Goal: Browse casually: Explore the website without a specific task or goal

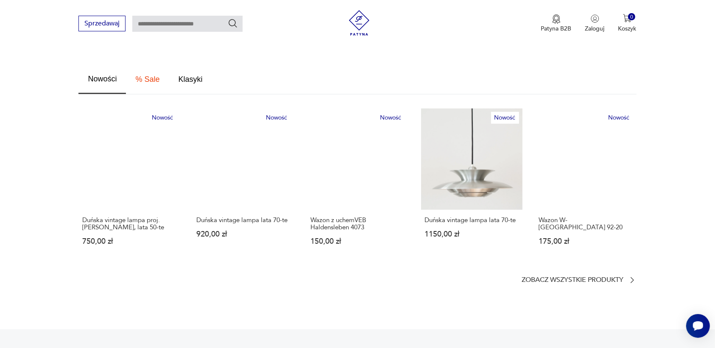
scroll to position [477, 0]
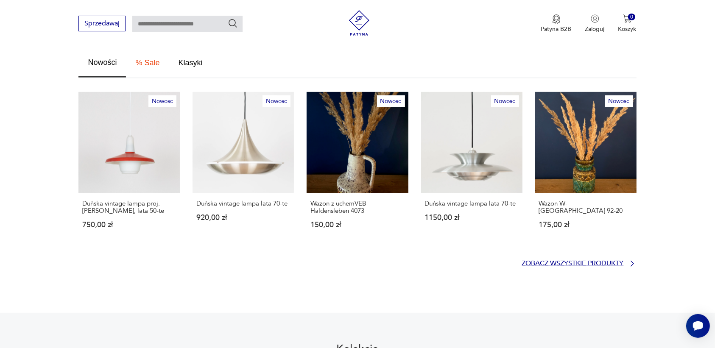
click at [573, 261] on p "Zobacz wszystkie produkty" at bounding box center [573, 264] width 102 height 6
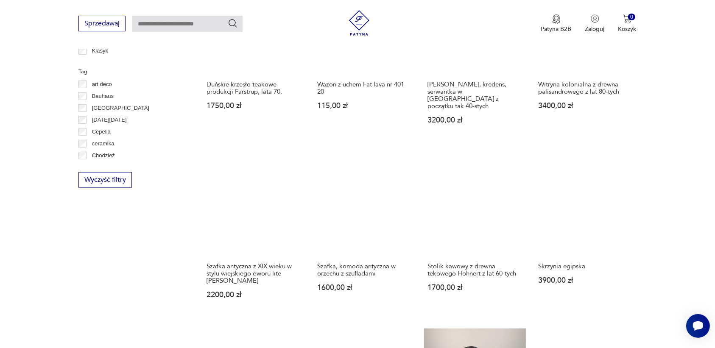
scroll to position [673, 0]
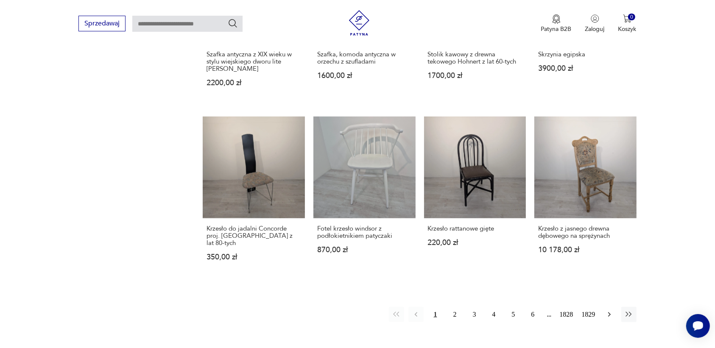
click at [607, 310] on icon "button" at bounding box center [609, 314] width 8 height 8
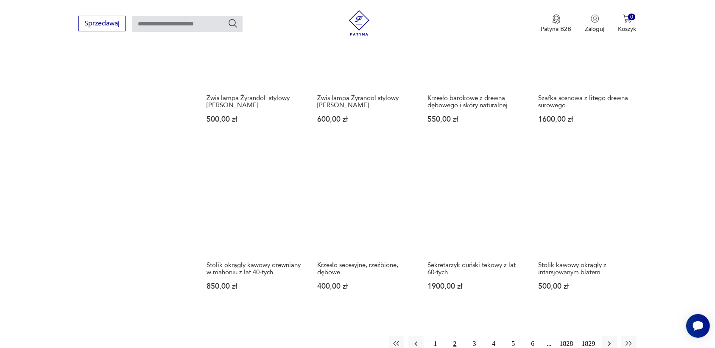
scroll to position [639, 0]
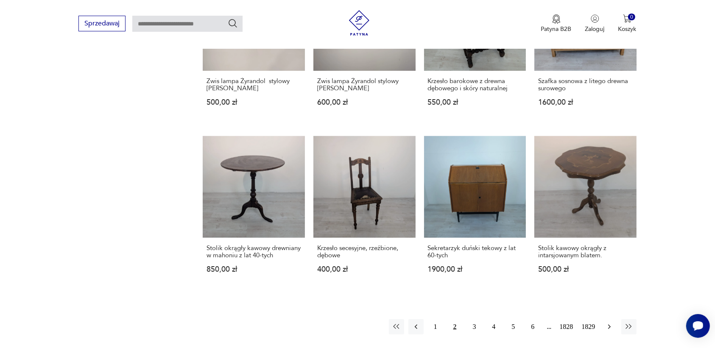
click at [609, 328] on icon "button" at bounding box center [609, 327] width 8 height 8
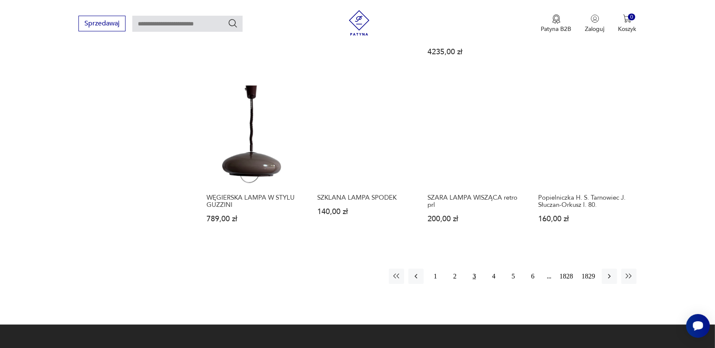
scroll to position [692, 0]
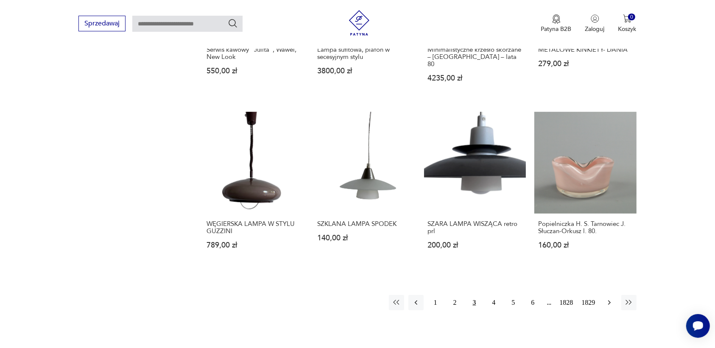
click at [607, 298] on icon "button" at bounding box center [609, 302] width 8 height 8
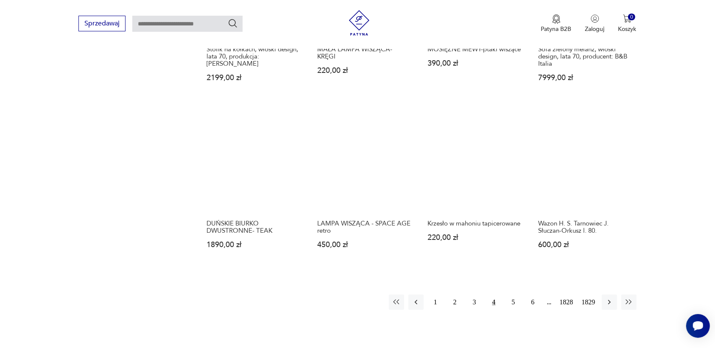
scroll to position [692, 0]
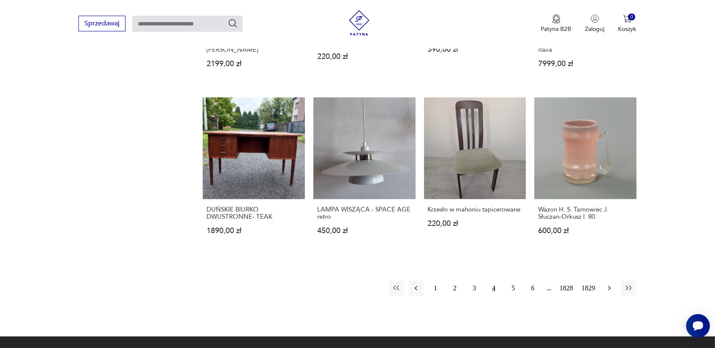
click at [606, 287] on icon "button" at bounding box center [609, 288] width 8 height 8
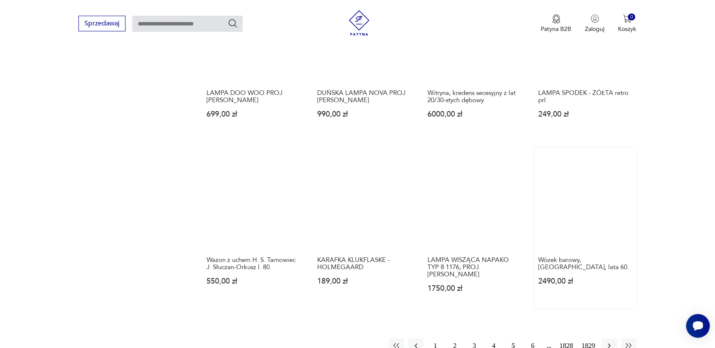
scroll to position [639, 0]
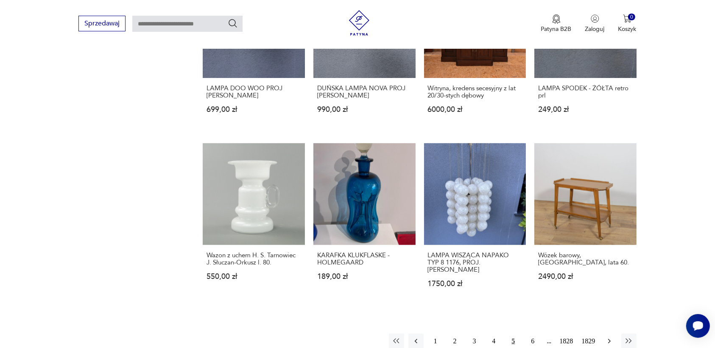
click at [611, 337] on icon "button" at bounding box center [609, 341] width 8 height 8
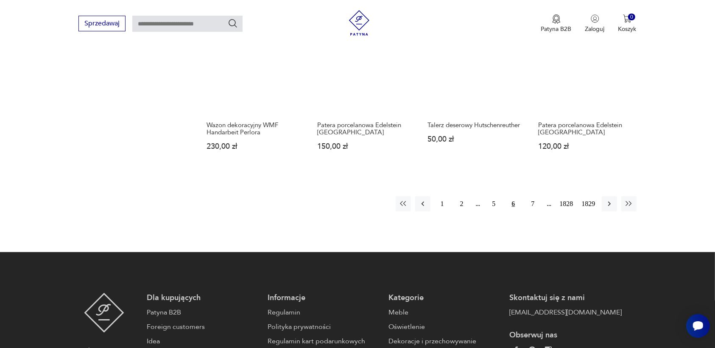
scroll to position [798, 0]
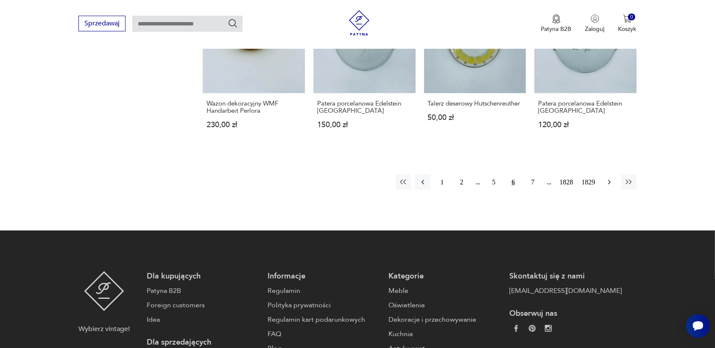
click at [607, 178] on icon "button" at bounding box center [609, 182] width 8 height 8
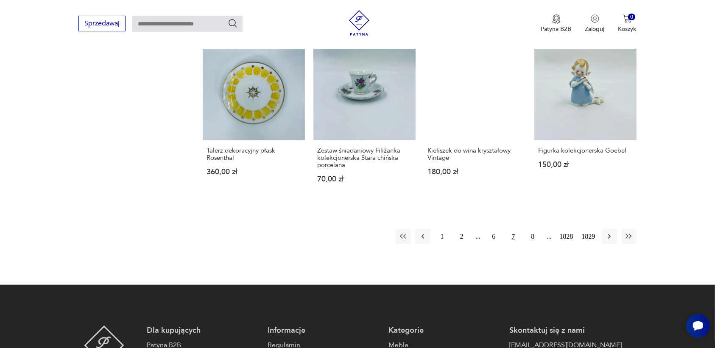
scroll to position [745, 0]
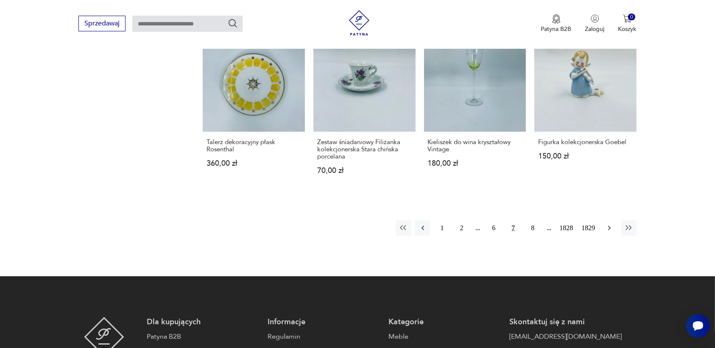
click at [606, 227] on icon "button" at bounding box center [609, 228] width 8 height 8
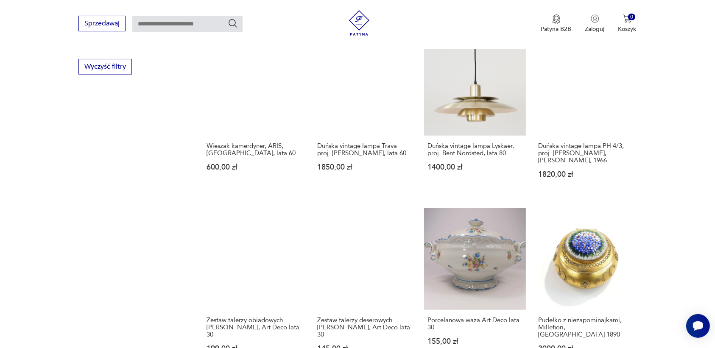
scroll to position [692, 0]
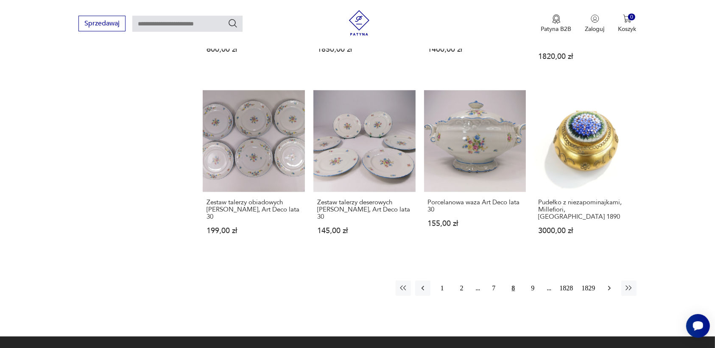
click at [610, 284] on icon "button" at bounding box center [609, 288] width 8 height 8
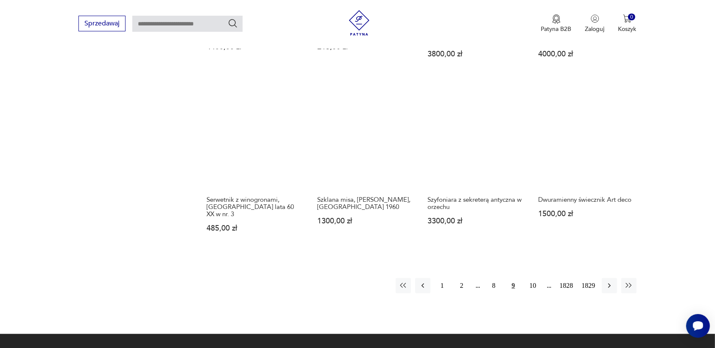
scroll to position [745, 0]
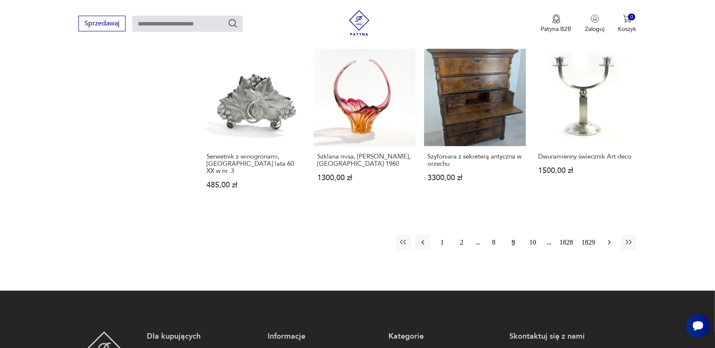
click at [607, 238] on icon "button" at bounding box center [609, 242] width 8 height 8
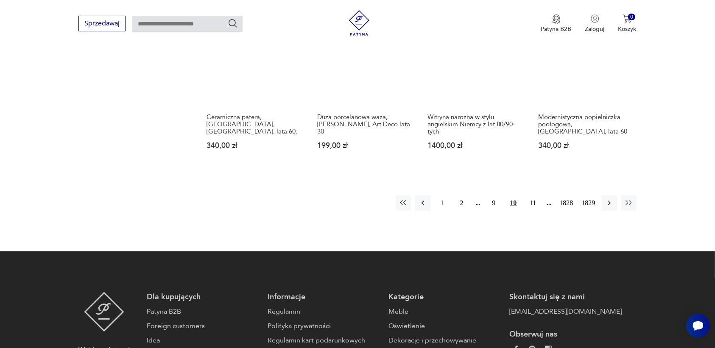
scroll to position [798, 0]
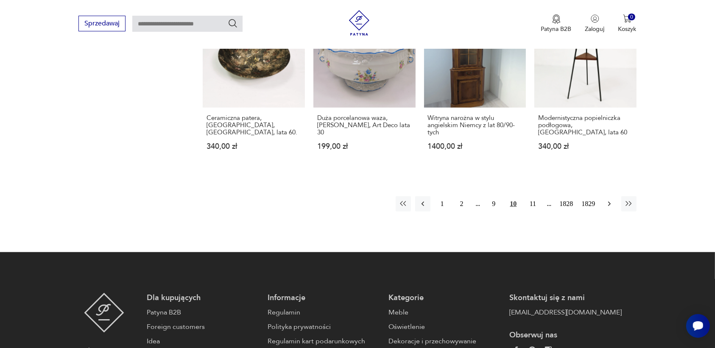
click at [605, 200] on icon "button" at bounding box center [609, 204] width 8 height 8
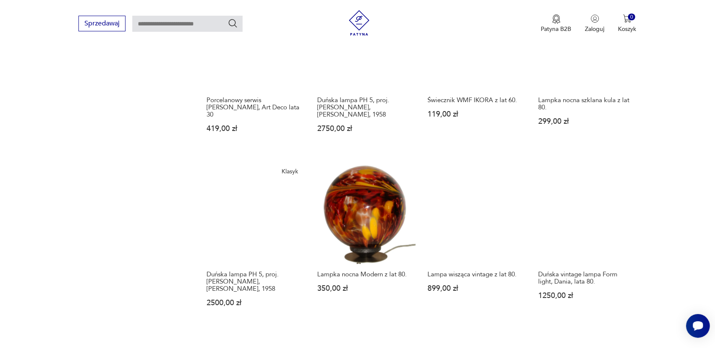
scroll to position [639, 0]
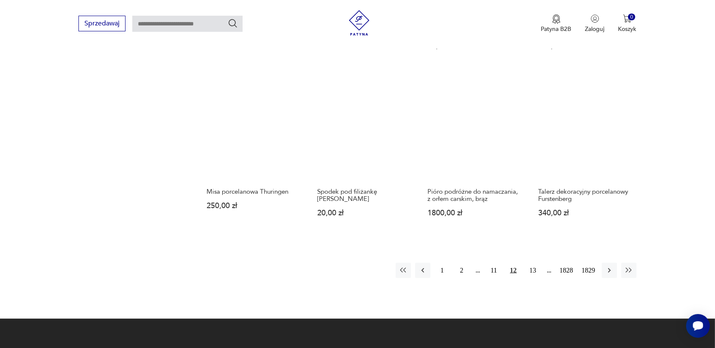
scroll to position [692, 0]
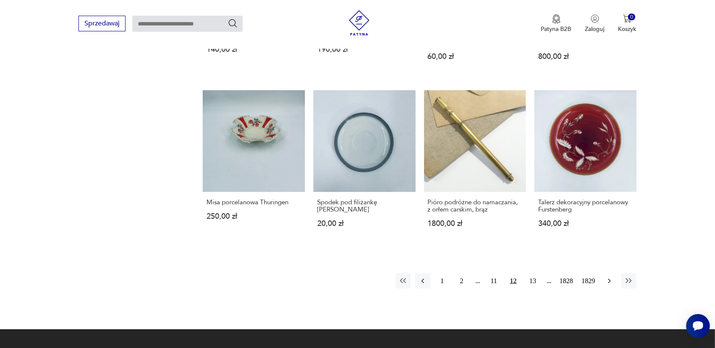
click at [608, 277] on icon "button" at bounding box center [609, 281] width 8 height 8
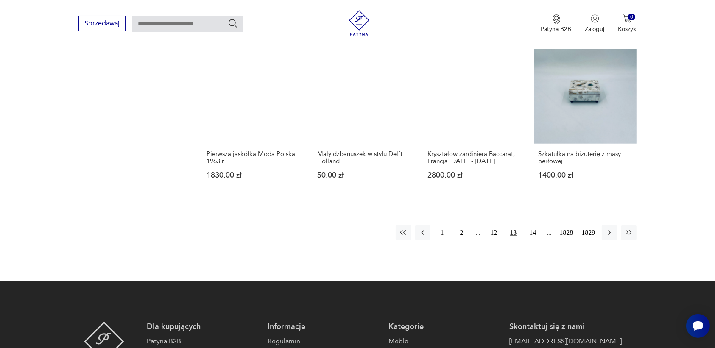
scroll to position [745, 0]
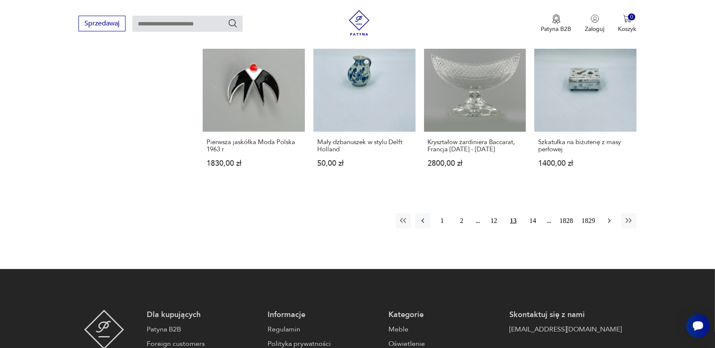
click at [607, 219] on icon "button" at bounding box center [609, 221] width 8 height 8
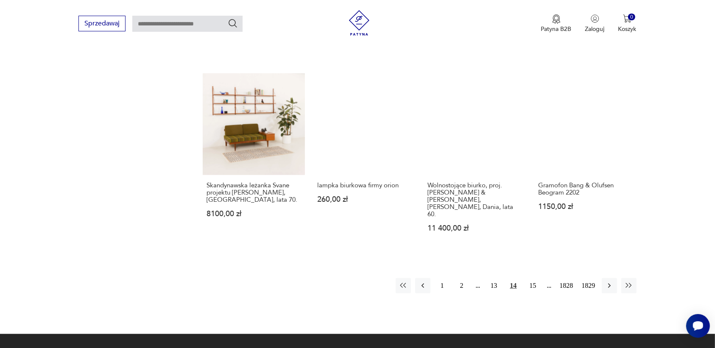
scroll to position [692, 0]
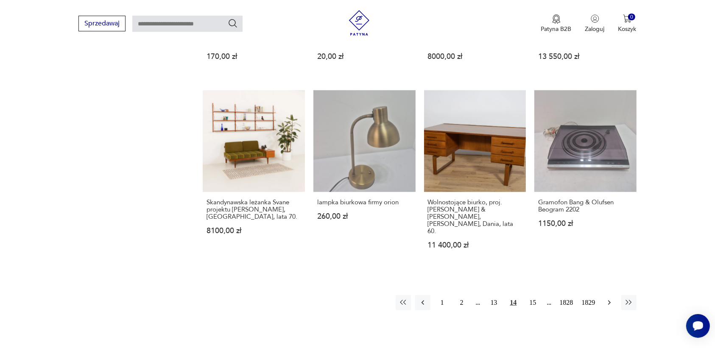
click at [608, 298] on icon "button" at bounding box center [609, 302] width 8 height 8
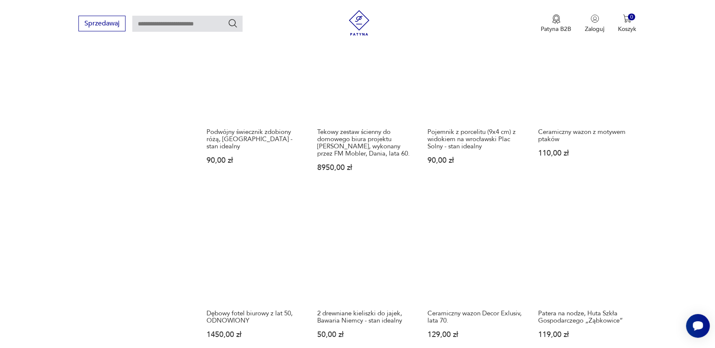
scroll to position [692, 0]
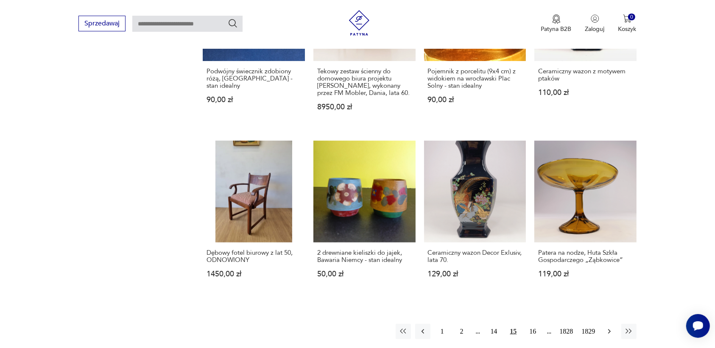
click at [607, 327] on icon "button" at bounding box center [609, 331] width 8 height 8
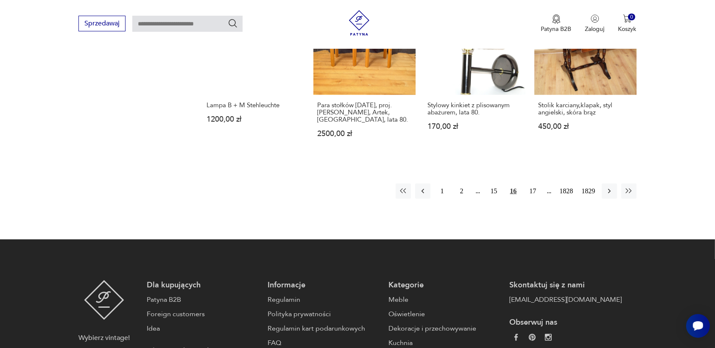
scroll to position [851, 0]
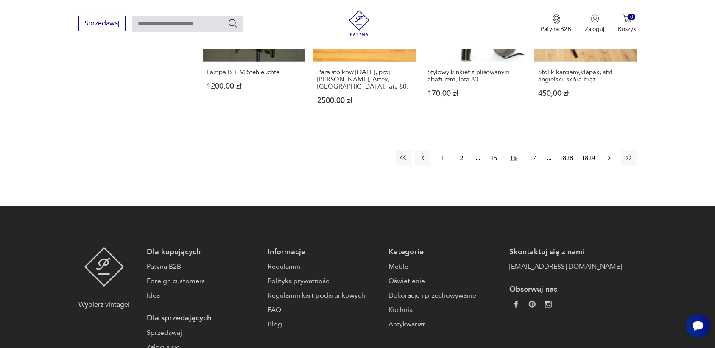
click at [608, 154] on icon "button" at bounding box center [609, 158] width 8 height 8
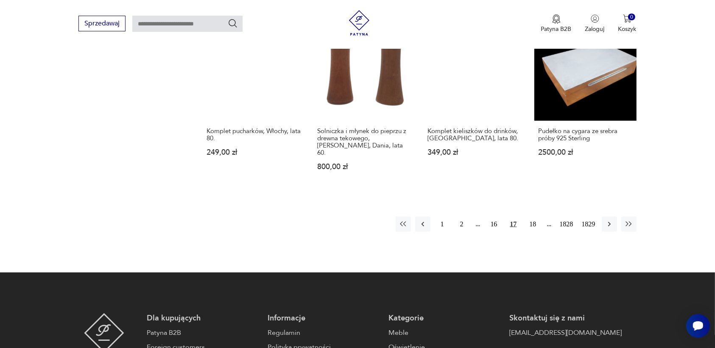
scroll to position [851, 0]
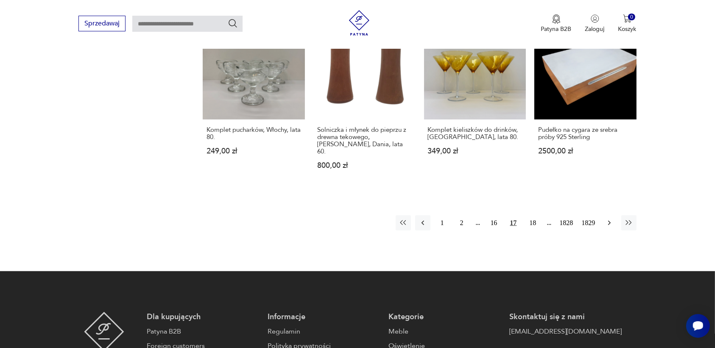
click at [610, 219] on icon "button" at bounding box center [609, 223] width 8 height 8
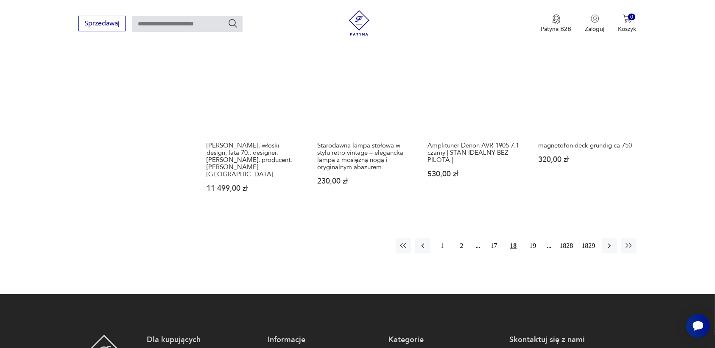
scroll to position [745, 0]
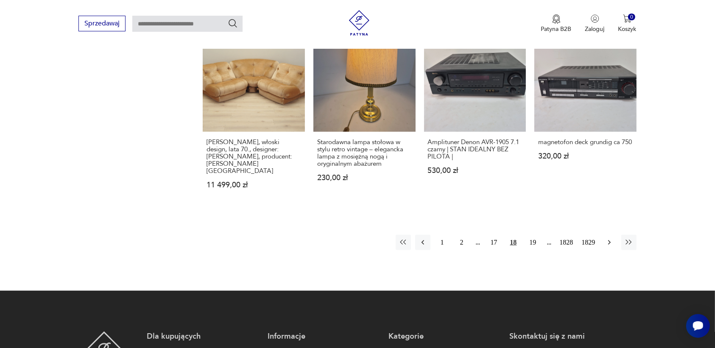
click at [609, 240] on icon "button" at bounding box center [608, 242] width 3 height 5
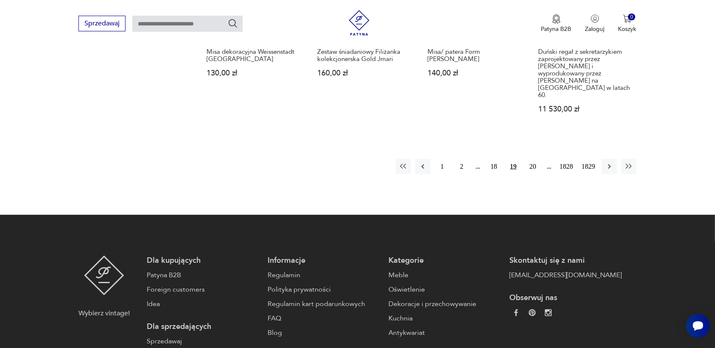
scroll to position [851, 0]
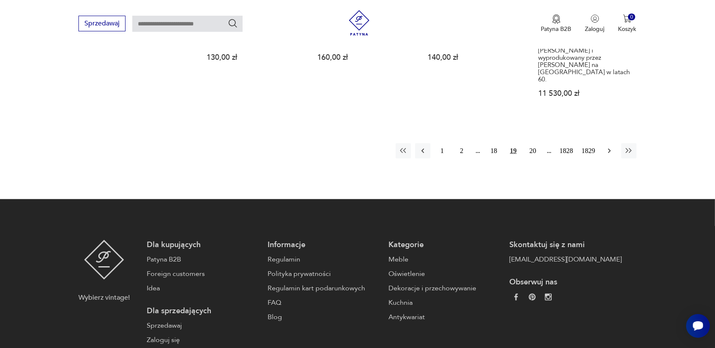
click at [608, 149] on icon "button" at bounding box center [608, 151] width 3 height 5
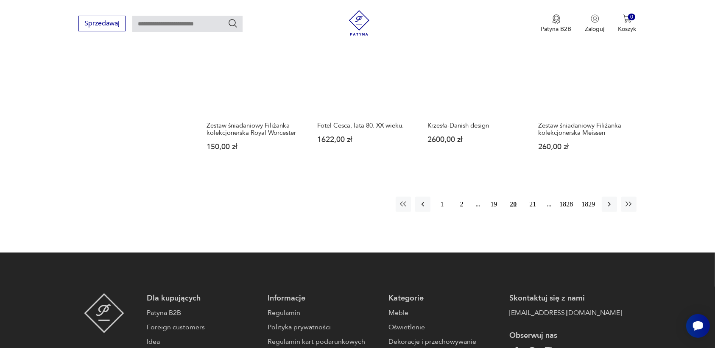
scroll to position [798, 0]
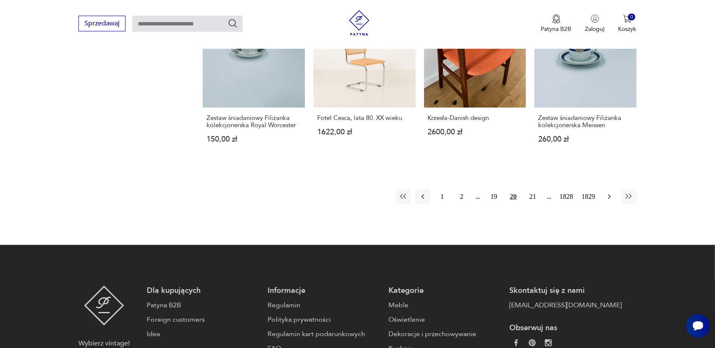
click at [607, 189] on button "button" at bounding box center [608, 196] width 15 height 15
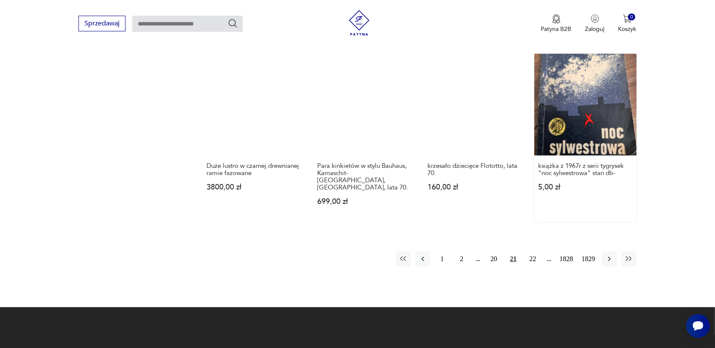
scroll to position [745, 0]
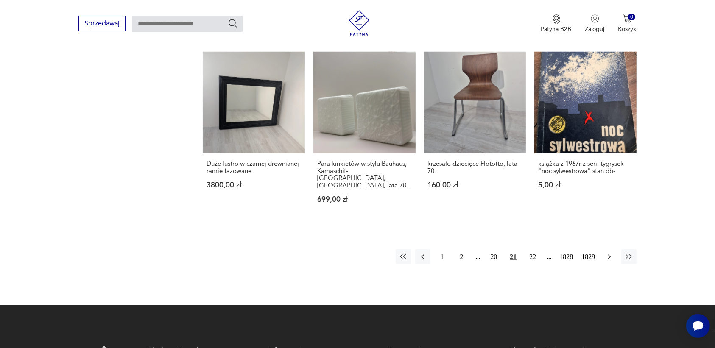
click at [609, 253] on icon "button" at bounding box center [609, 257] width 8 height 8
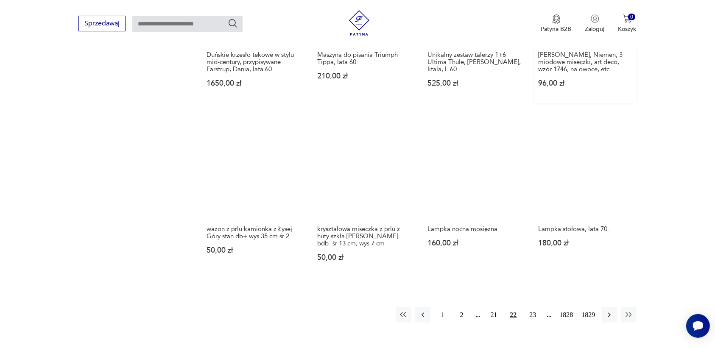
scroll to position [692, 0]
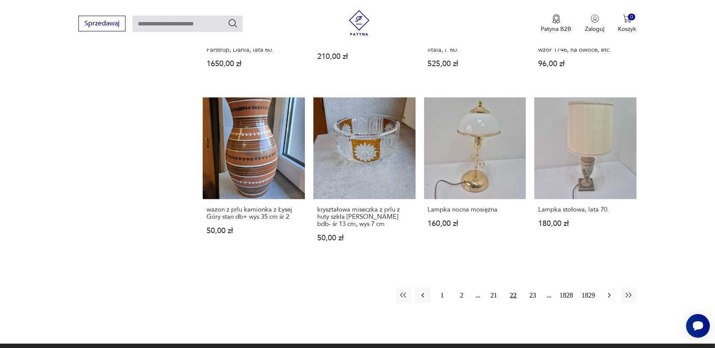
click at [608, 295] on icon "button" at bounding box center [609, 295] width 8 height 8
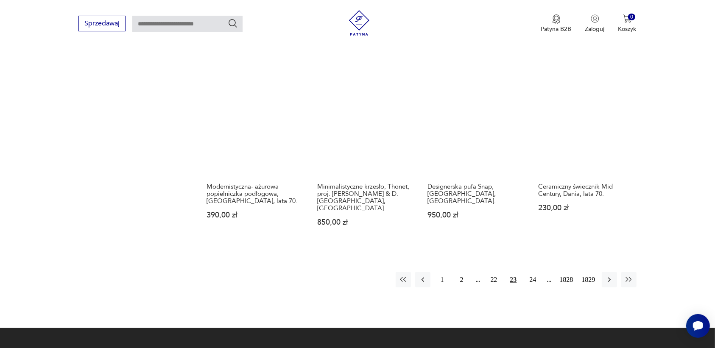
scroll to position [798, 0]
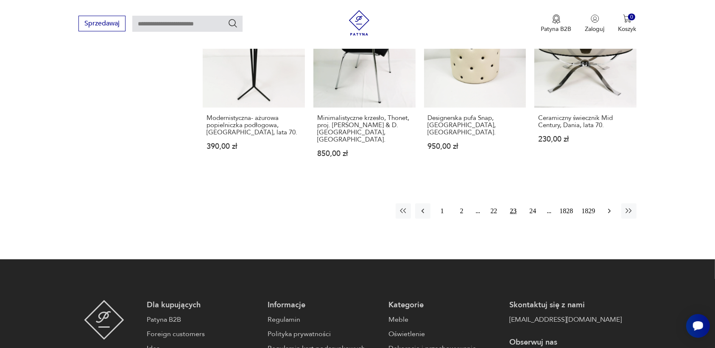
click at [606, 207] on icon "button" at bounding box center [609, 211] width 8 height 8
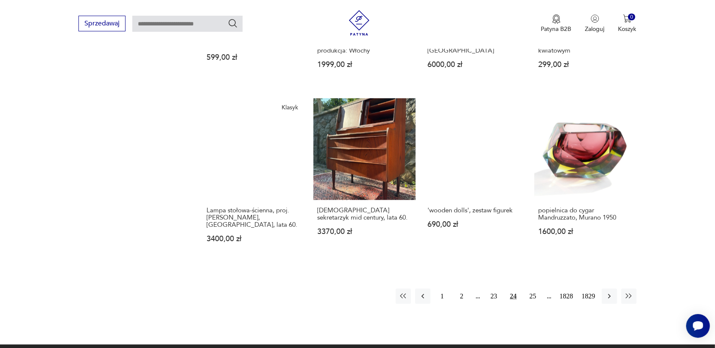
scroll to position [692, 0]
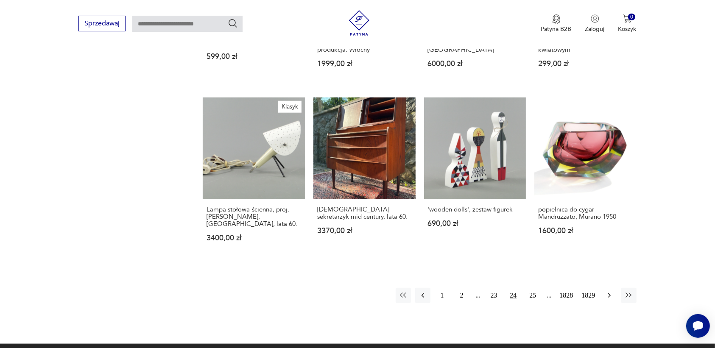
click at [609, 291] on icon "button" at bounding box center [609, 295] width 8 height 8
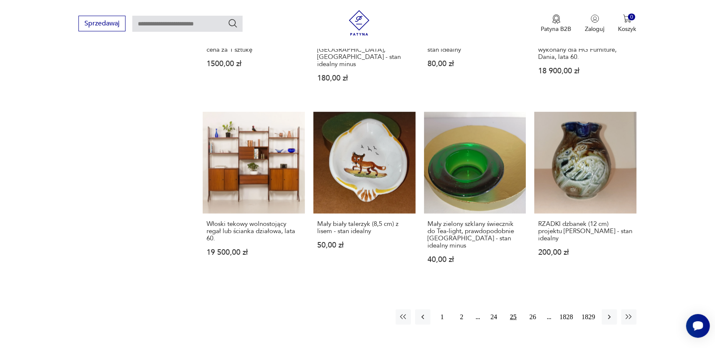
scroll to position [745, 0]
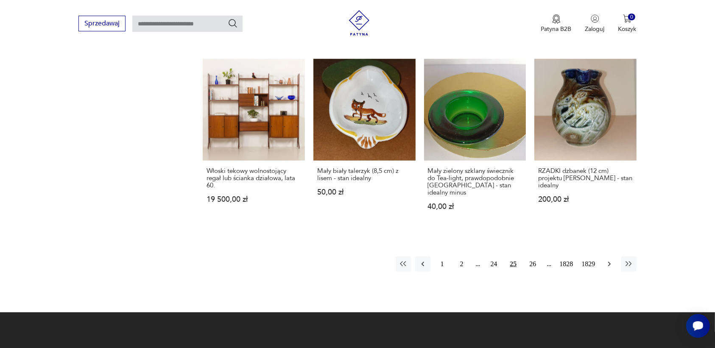
click at [606, 260] on icon "button" at bounding box center [609, 264] width 8 height 8
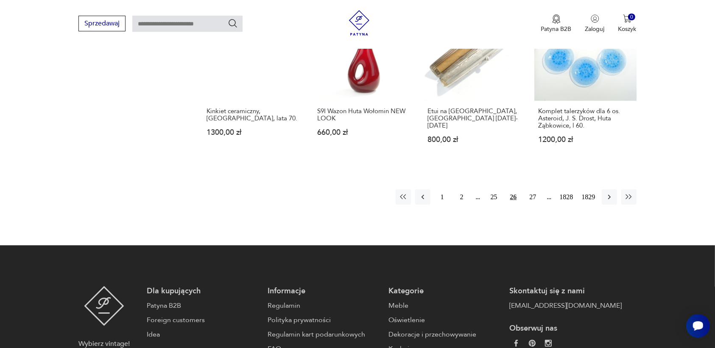
scroll to position [798, 0]
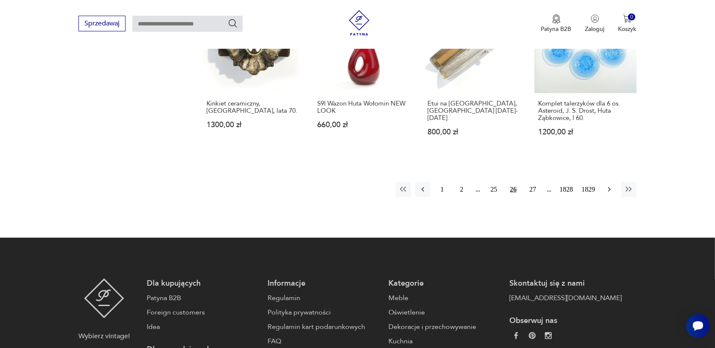
click at [609, 187] on icon "button" at bounding box center [608, 189] width 3 height 5
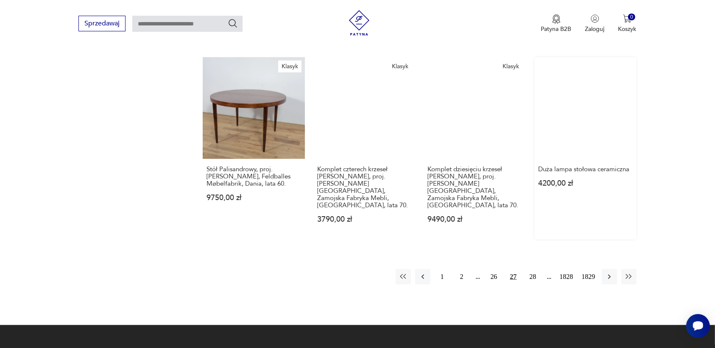
scroll to position [745, 0]
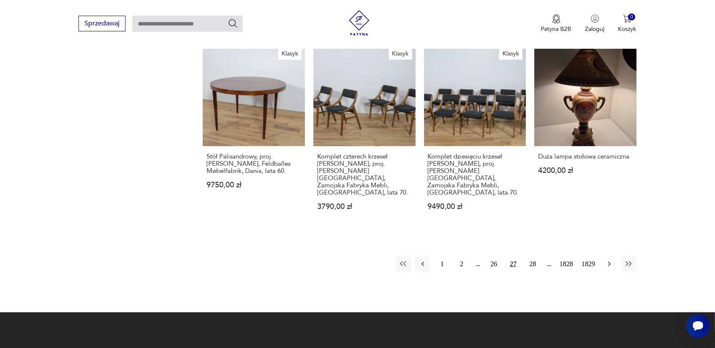
click at [609, 260] on icon "button" at bounding box center [609, 264] width 8 height 8
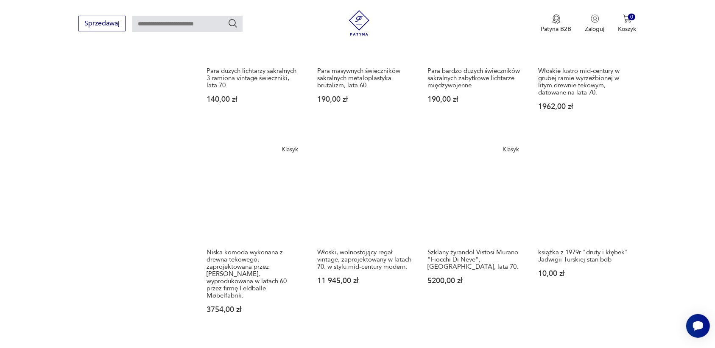
scroll to position [745, 0]
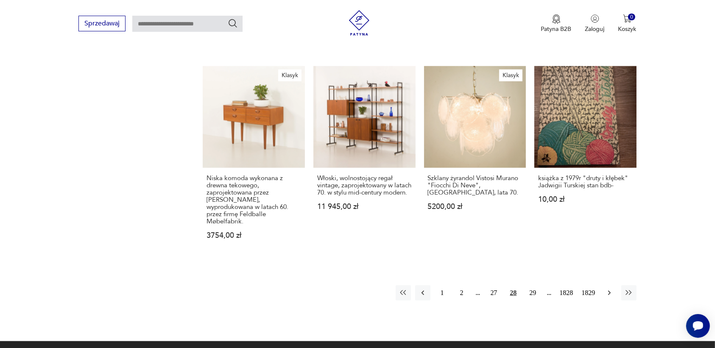
click at [610, 289] on icon "button" at bounding box center [609, 293] width 8 height 8
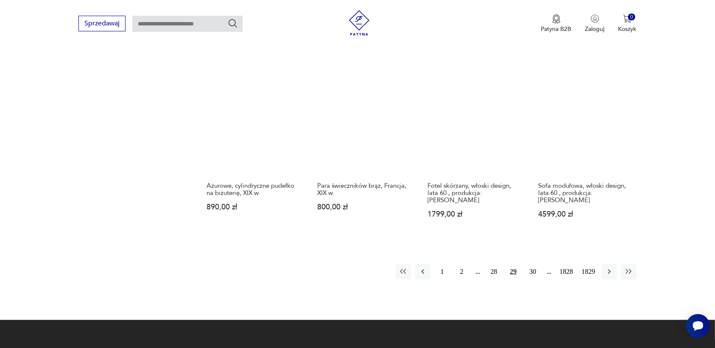
scroll to position [745, 0]
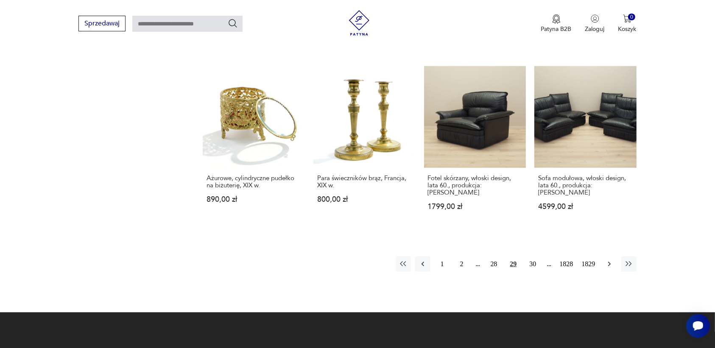
click at [609, 262] on icon "button" at bounding box center [608, 264] width 3 height 5
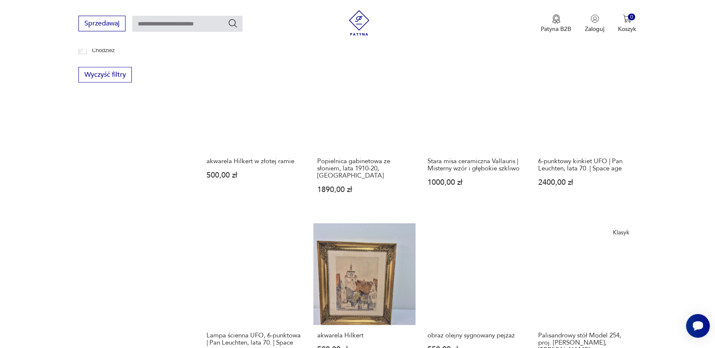
scroll to position [692, 0]
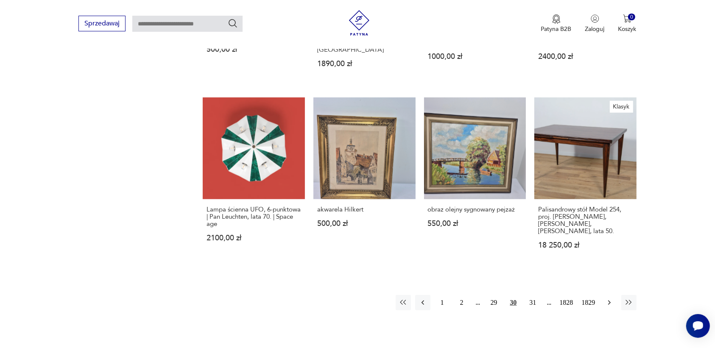
click at [608, 298] on icon "button" at bounding box center [609, 302] width 8 height 8
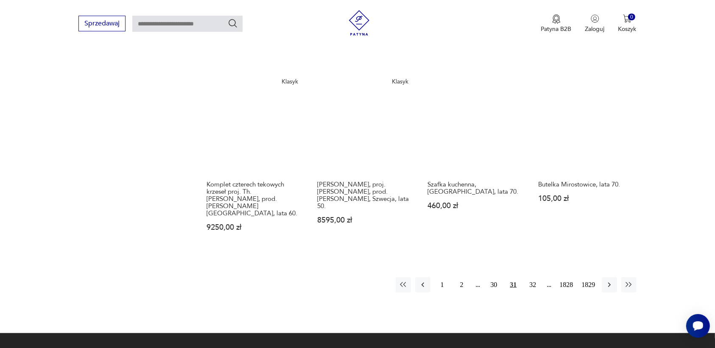
scroll to position [745, 0]
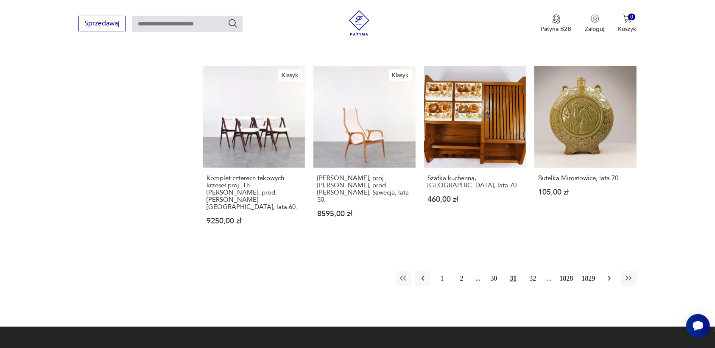
click at [607, 274] on icon "button" at bounding box center [609, 278] width 8 height 8
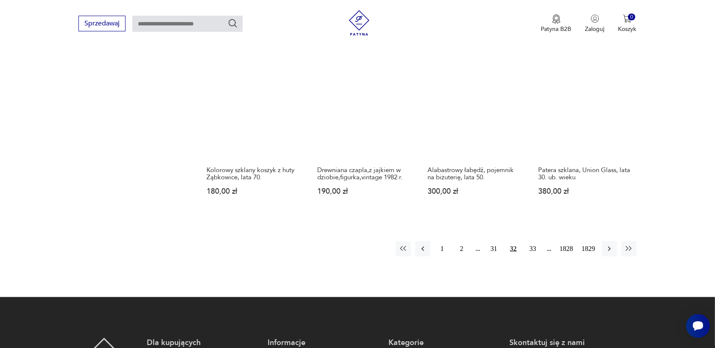
scroll to position [745, 0]
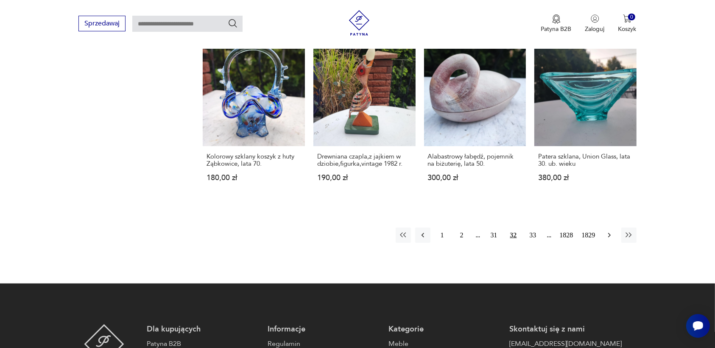
click at [606, 231] on icon "button" at bounding box center [609, 235] width 8 height 8
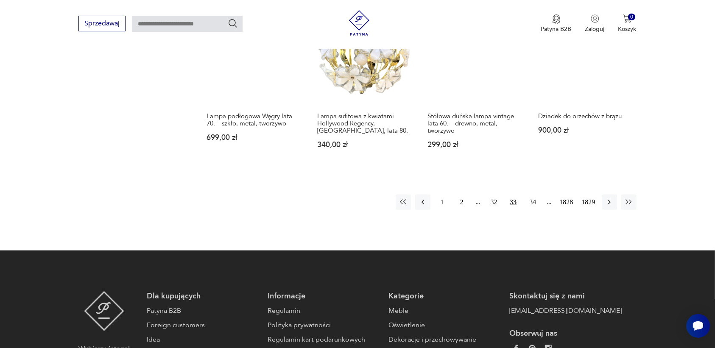
scroll to position [798, 0]
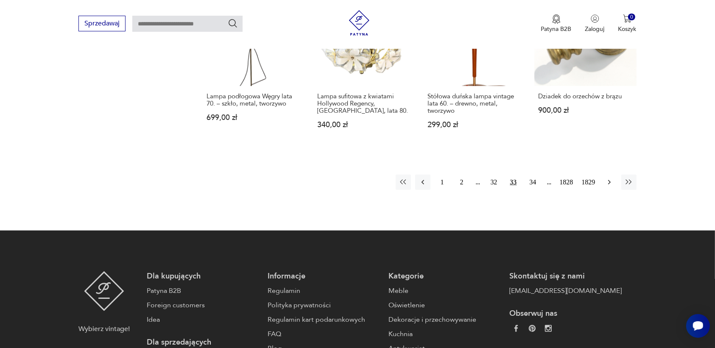
click at [605, 181] on icon "button" at bounding box center [609, 182] width 8 height 8
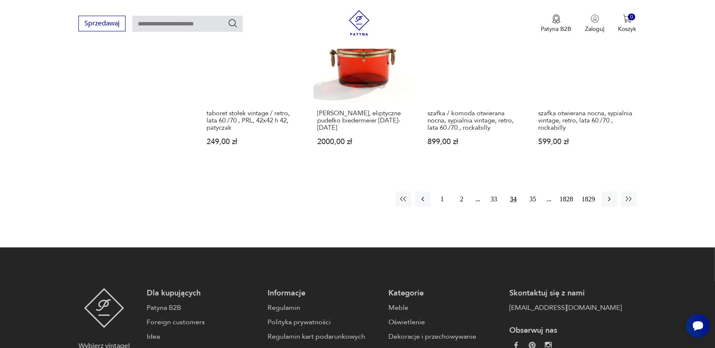
scroll to position [798, 0]
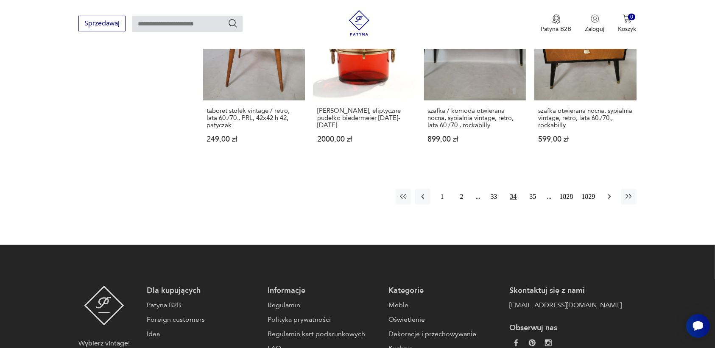
click at [606, 192] on icon "button" at bounding box center [609, 196] width 8 height 8
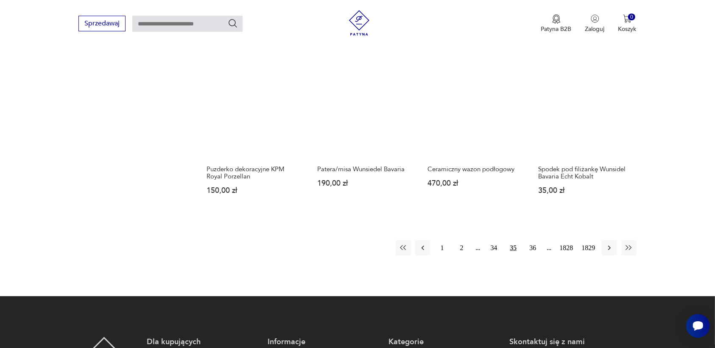
scroll to position [745, 0]
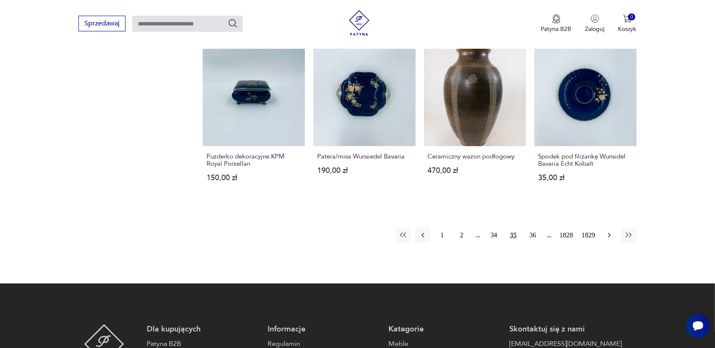
click at [607, 231] on icon "button" at bounding box center [609, 235] width 8 height 8
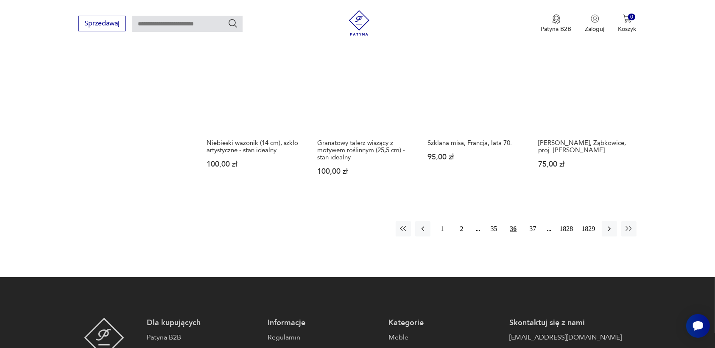
scroll to position [745, 0]
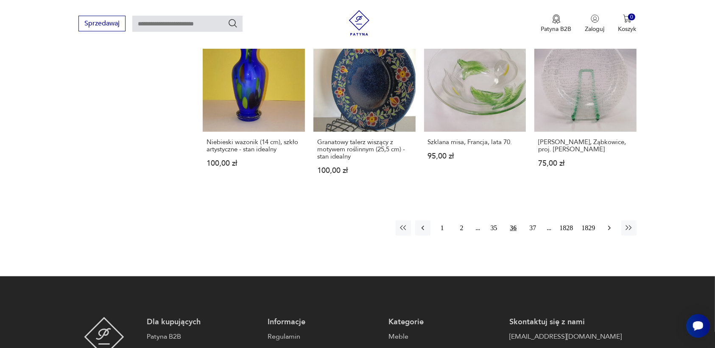
click at [606, 225] on icon "button" at bounding box center [609, 228] width 8 height 8
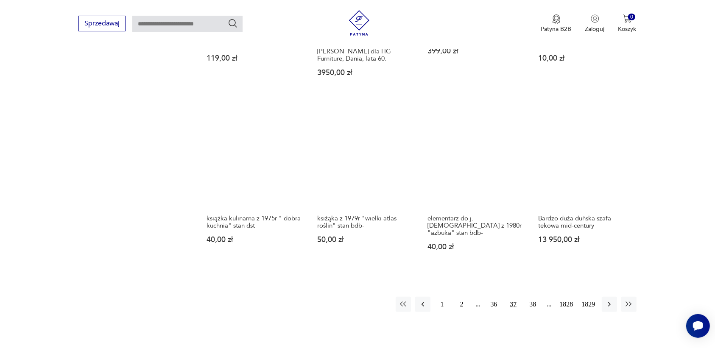
scroll to position [692, 0]
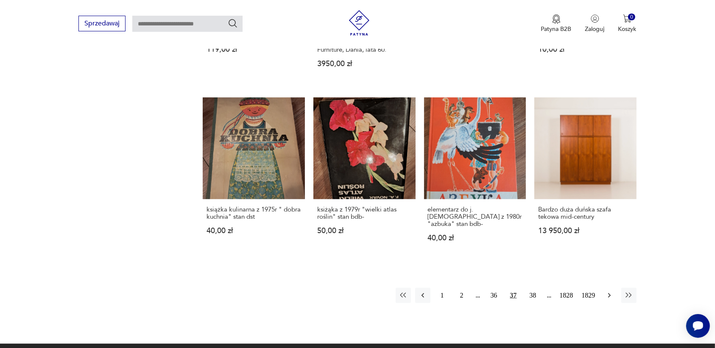
click at [609, 291] on icon "button" at bounding box center [609, 295] width 8 height 8
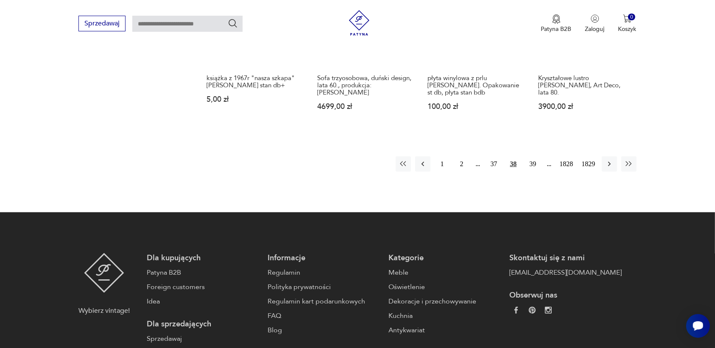
scroll to position [851, 0]
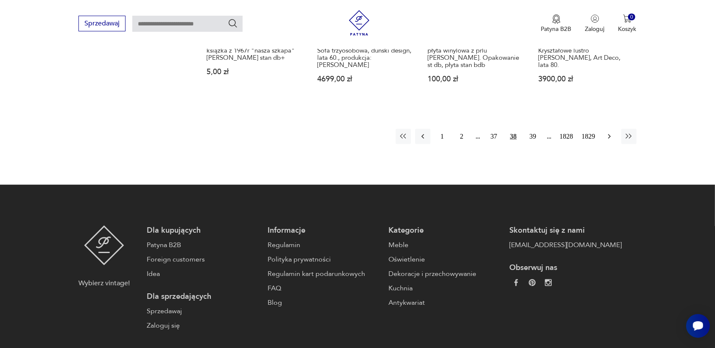
click at [607, 132] on icon "button" at bounding box center [609, 136] width 8 height 8
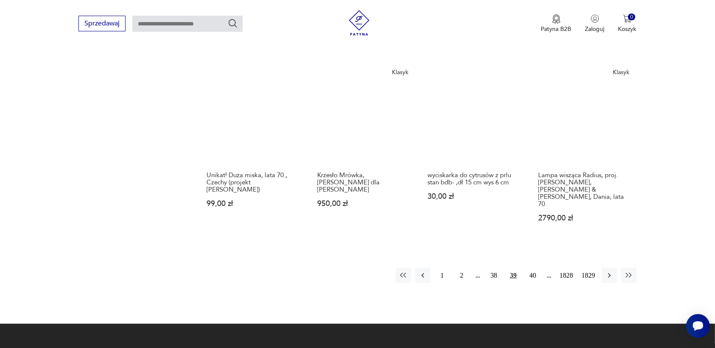
scroll to position [745, 0]
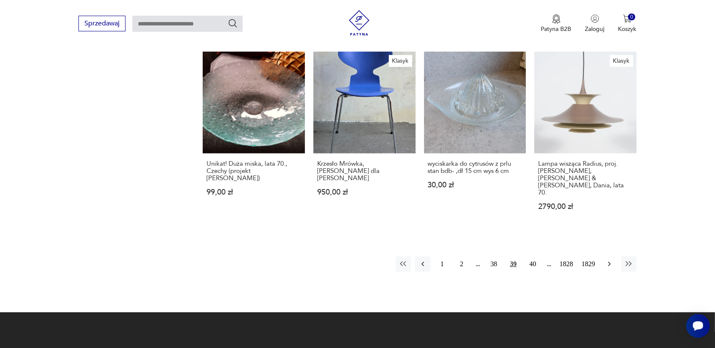
click at [609, 260] on icon "button" at bounding box center [609, 264] width 8 height 8
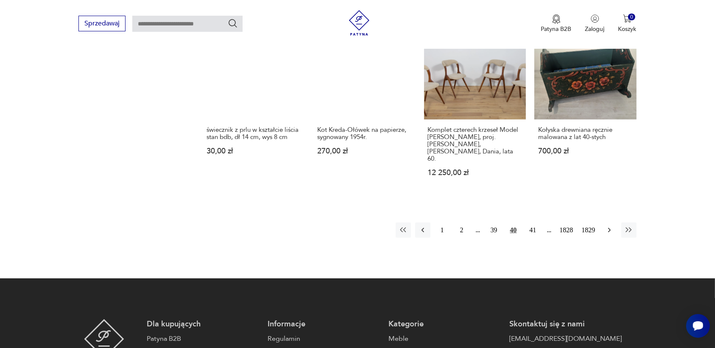
scroll to position [851, 0]
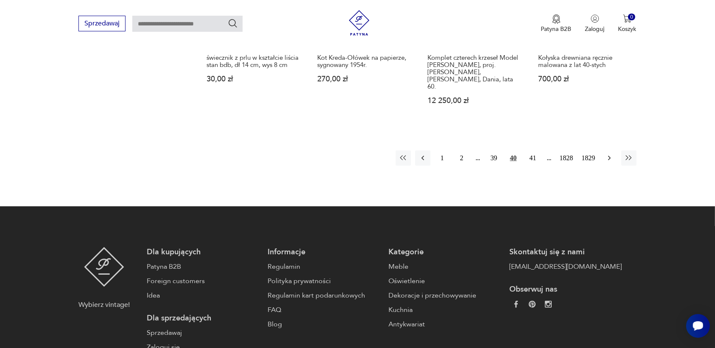
click at [609, 154] on icon "button" at bounding box center [609, 158] width 8 height 8
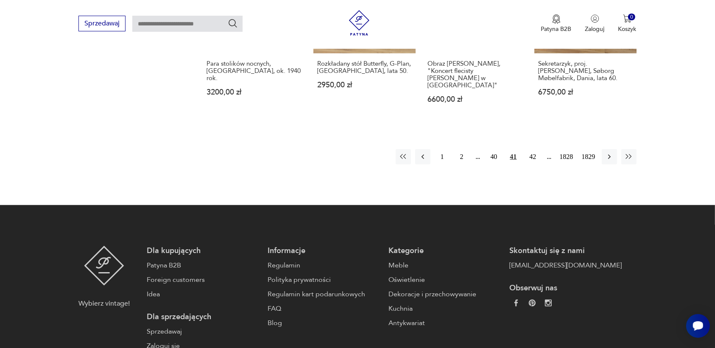
scroll to position [904, 0]
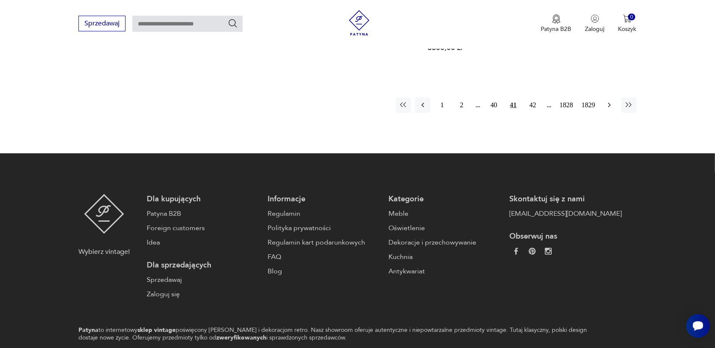
click at [609, 101] on icon "button" at bounding box center [609, 105] width 8 height 8
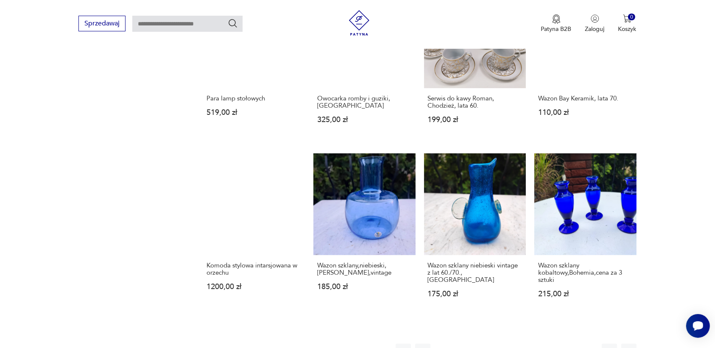
scroll to position [639, 0]
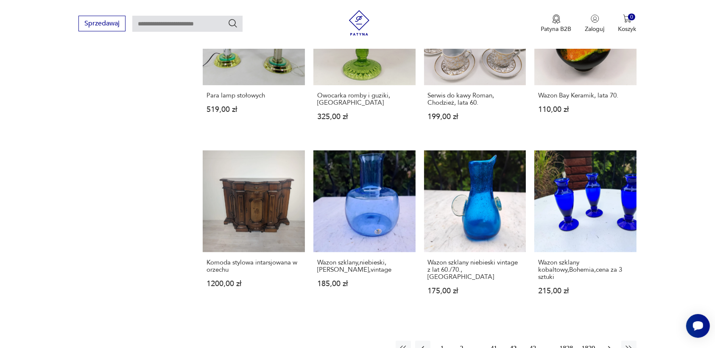
click at [607, 344] on icon "button" at bounding box center [609, 348] width 8 height 8
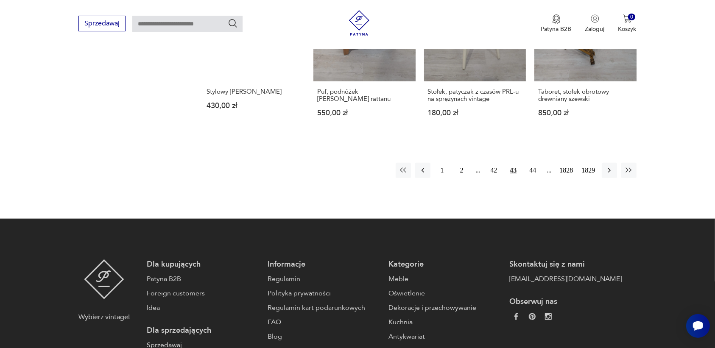
scroll to position [798, 0]
